Goal: Submit feedback/report problem: Submit feedback/report problem

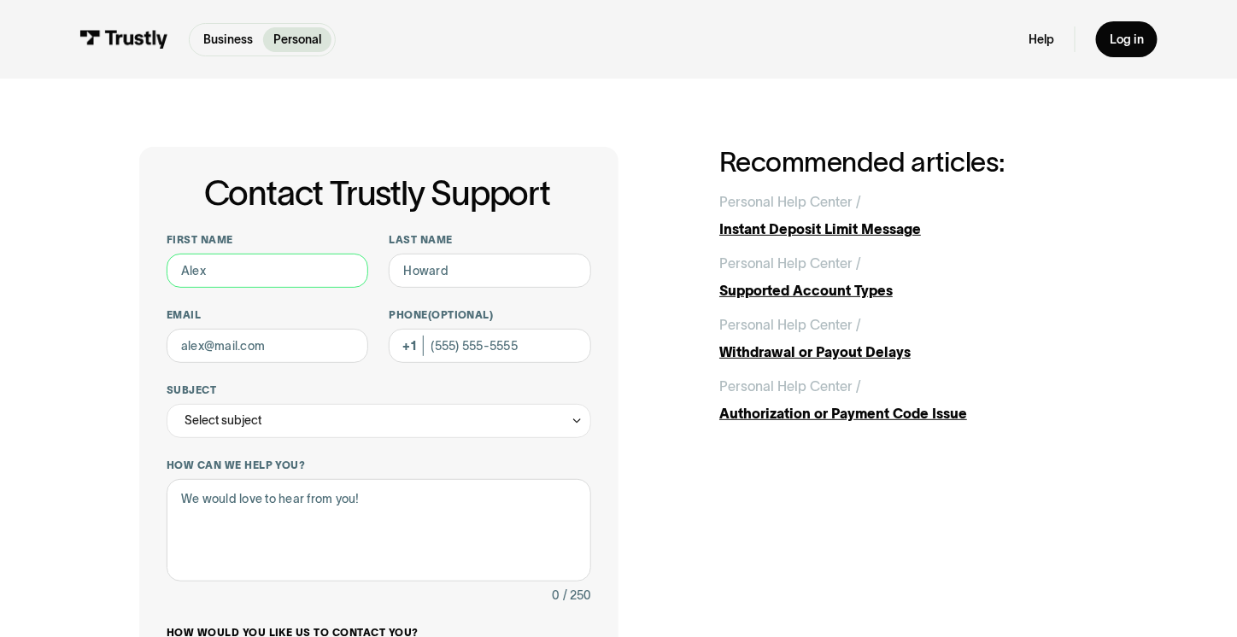
click at [301, 266] on input "First name" at bounding box center [268, 271] width 202 height 34
type input "Lyndon"
type input "Lorraine"
type input "llyndon816@gmail.com"
type input "(321) 438-1649"
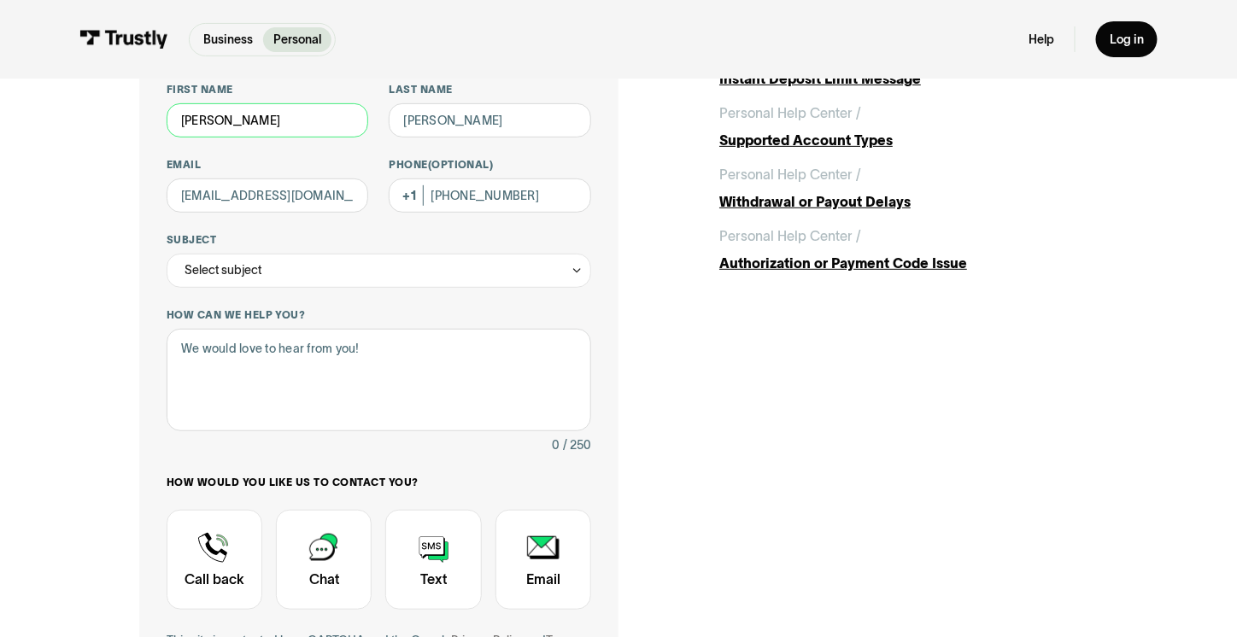
scroll to position [151, 0]
click at [377, 280] on div "Select subject" at bounding box center [379, 270] width 424 height 34
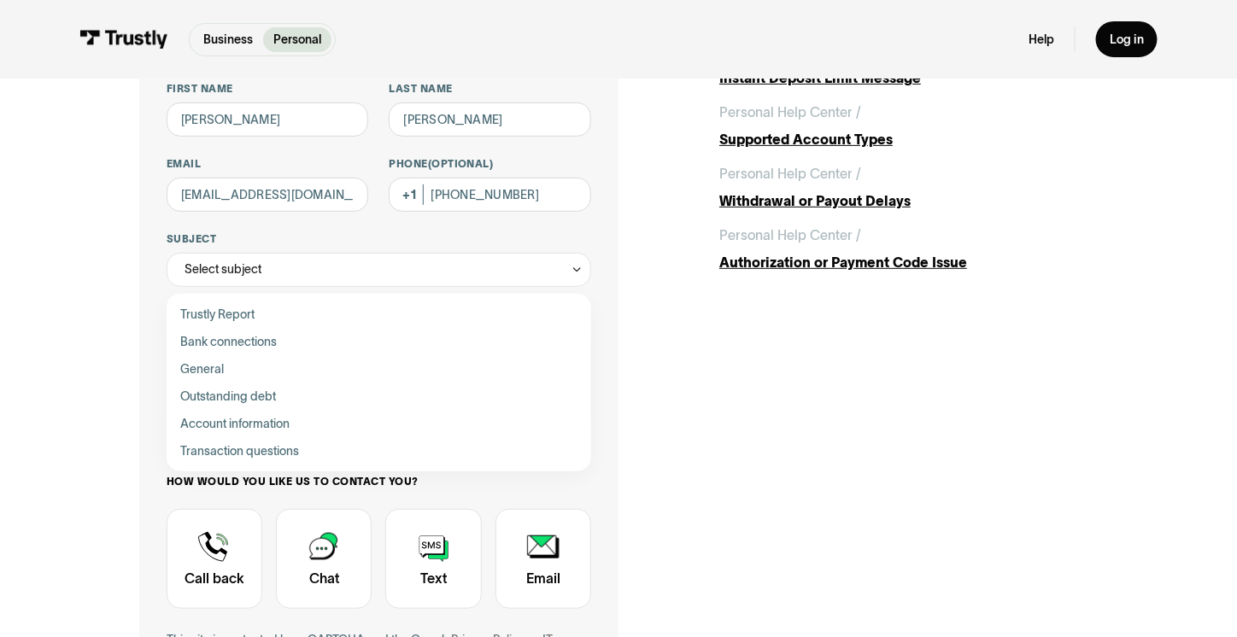
click at [258, 399] on div "Contact Trustly Support" at bounding box center [378, 396] width 411 height 27
type input "**********"
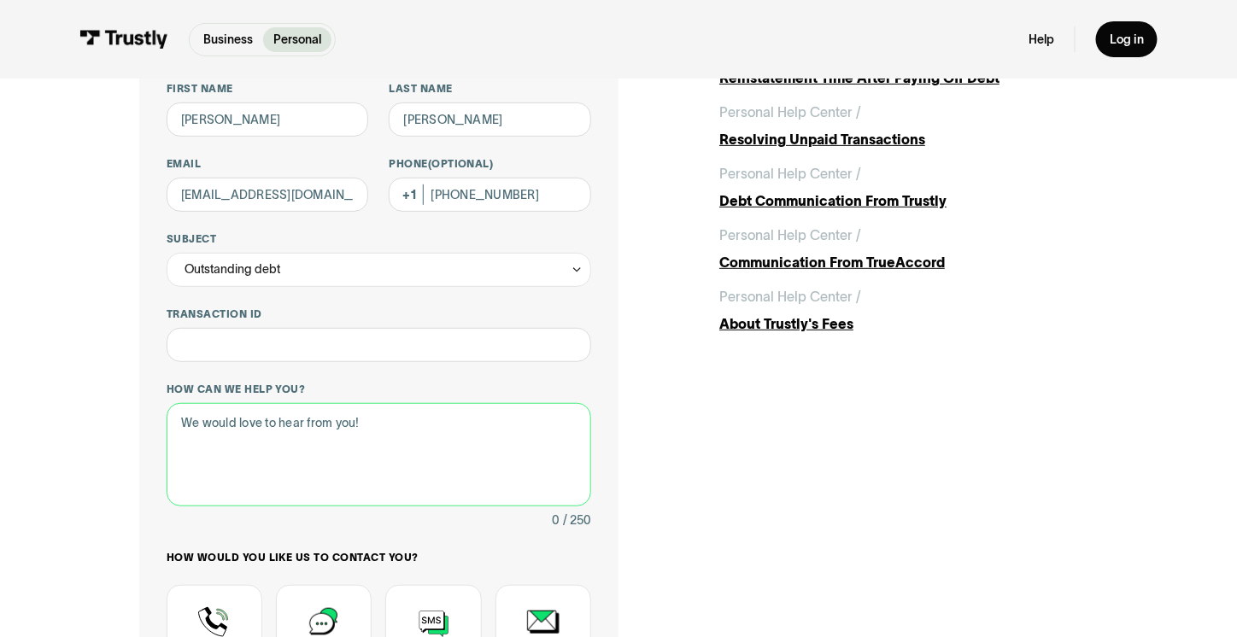
click at [254, 468] on textarea "How can we help you?" at bounding box center [379, 454] width 424 height 102
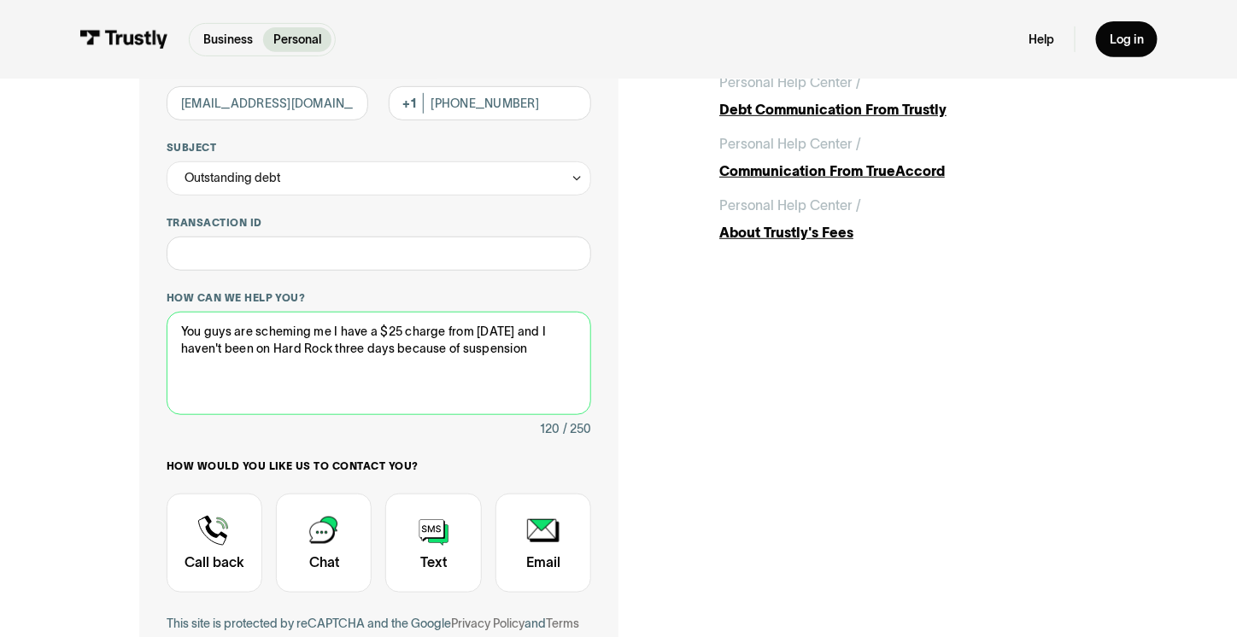
scroll to position [244, 0]
type textarea "You guys are scheming me I have a $25 charge from today and I haven't been on H…"
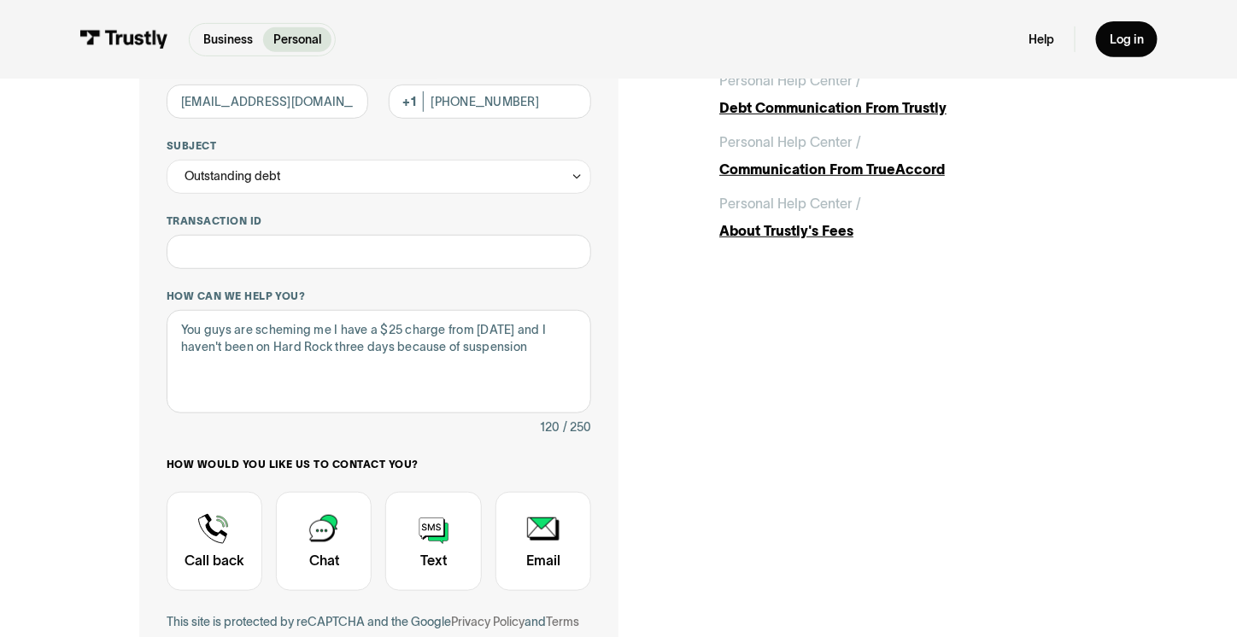
click at [236, 514] on div "Contact Trustly Support" at bounding box center [215, 541] width 96 height 99
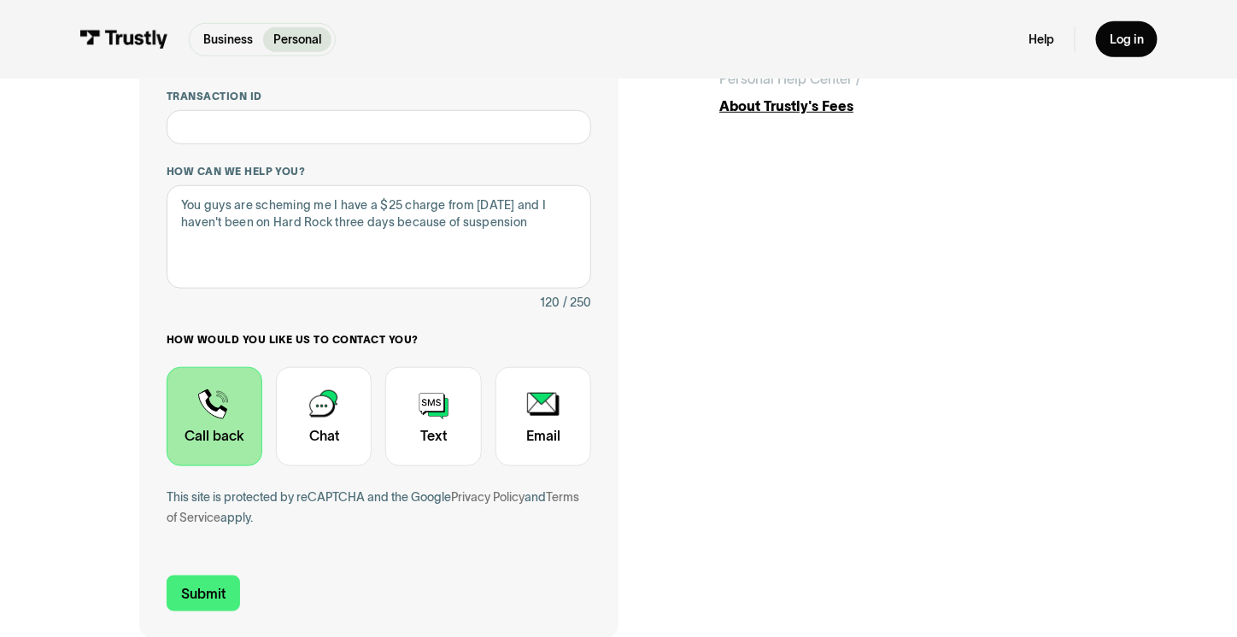
scroll to position [380, 0]
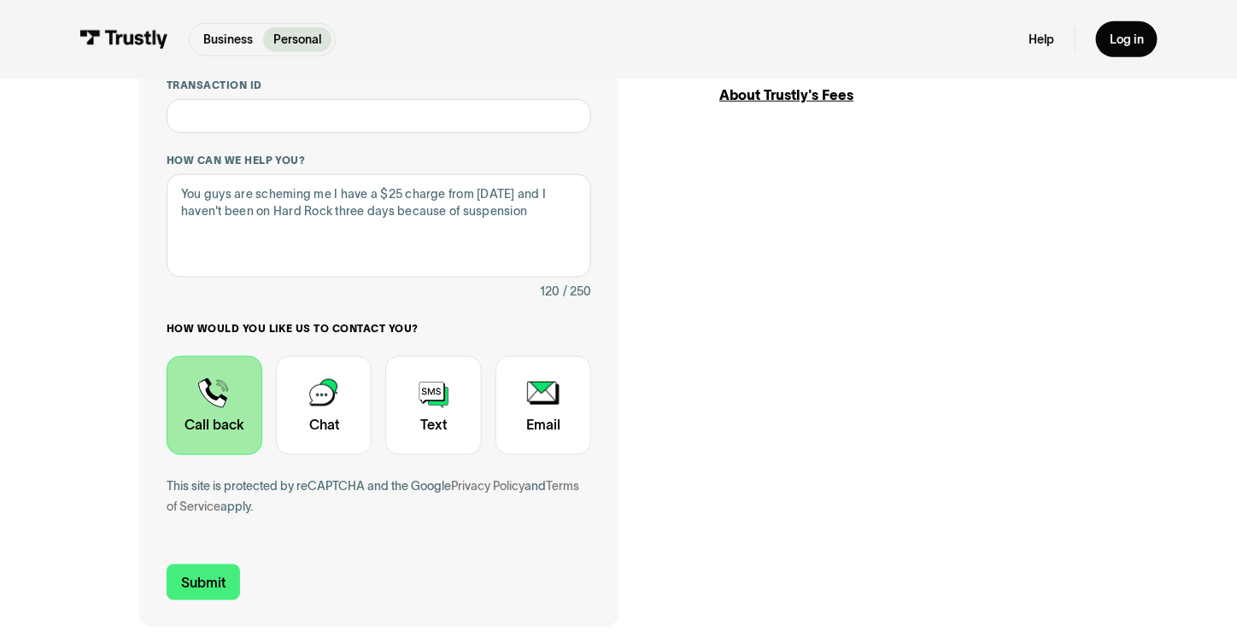
click at [216, 596] on input "Submit" at bounding box center [203, 582] width 73 height 36
type input "+13214381649"
